Goal: Information Seeking & Learning: Learn about a topic

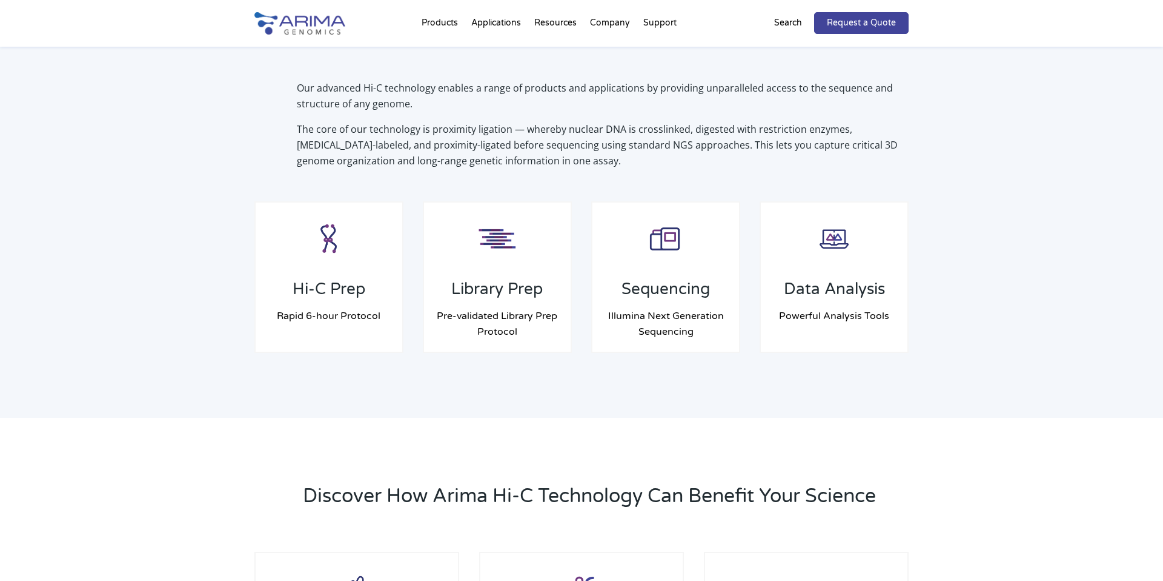
click at [659, 261] on p "Get more from your next generation sequencing data" at bounding box center [666, 277] width 147 height 32
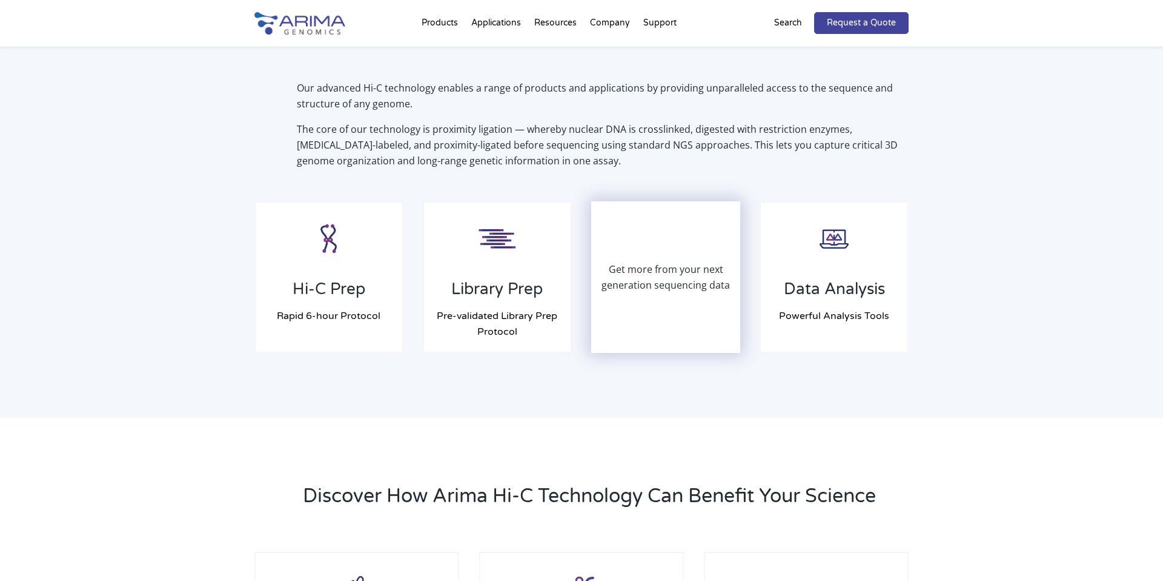
click at [659, 281] on p "Get more from your next generation sequencing data" at bounding box center [666, 277] width 147 height 32
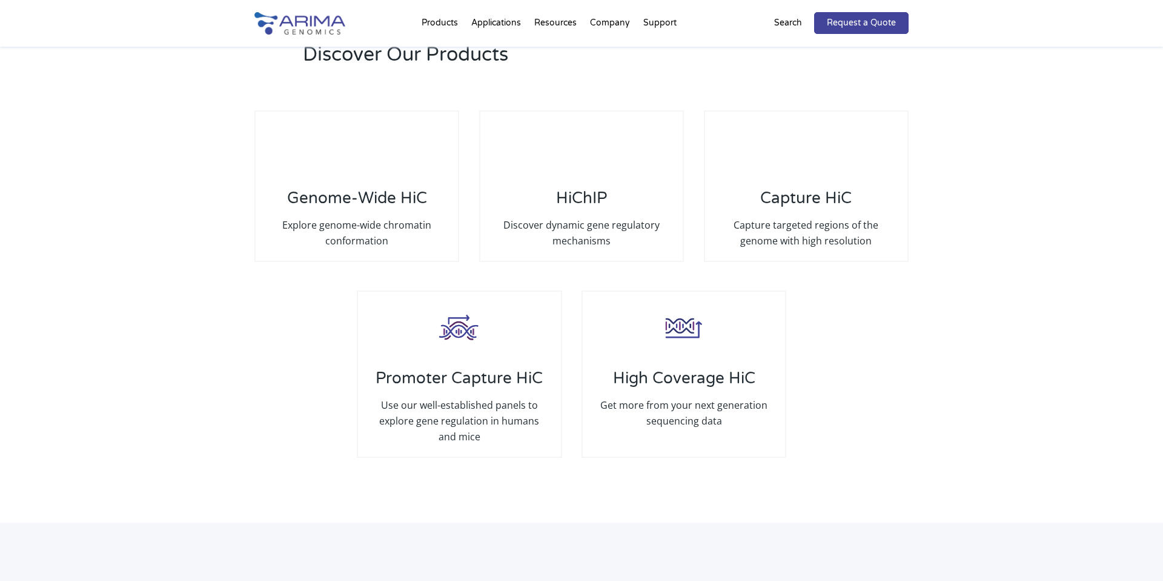
scroll to position [2314, 0]
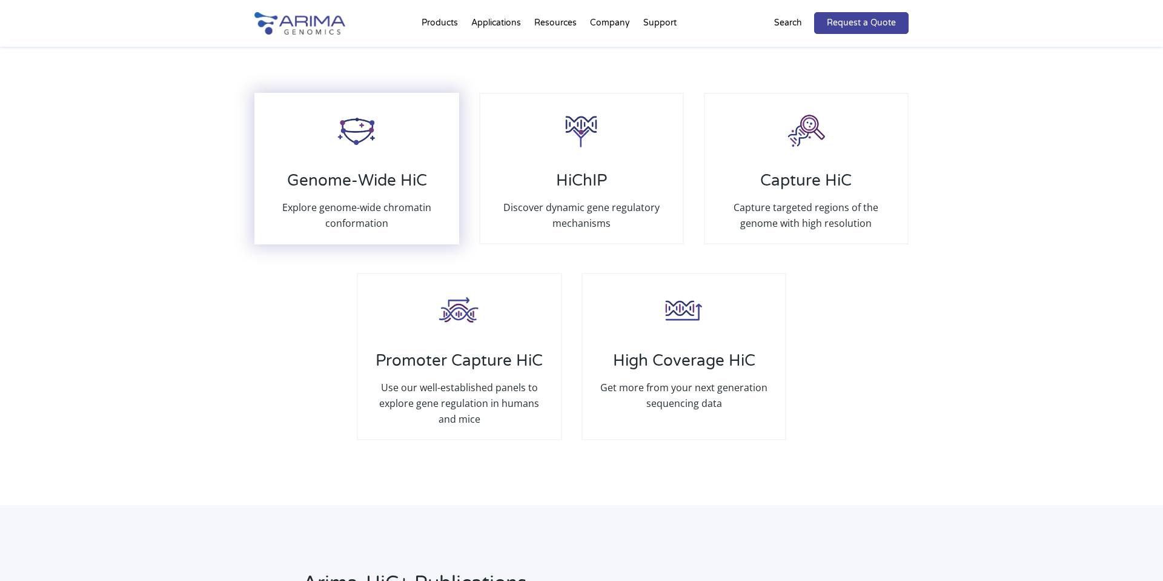
click at [298, 171] on h3 "Genome-Wide HiC" at bounding box center [357, 185] width 178 height 28
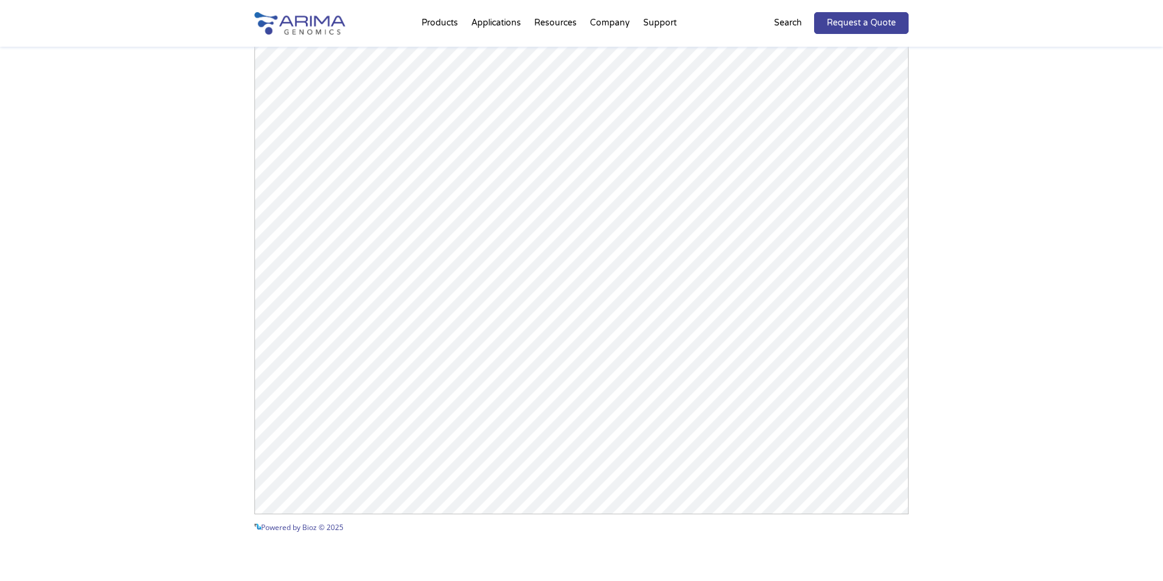
scroll to position [1669, 0]
